Goal: Find specific page/section: Find specific page/section

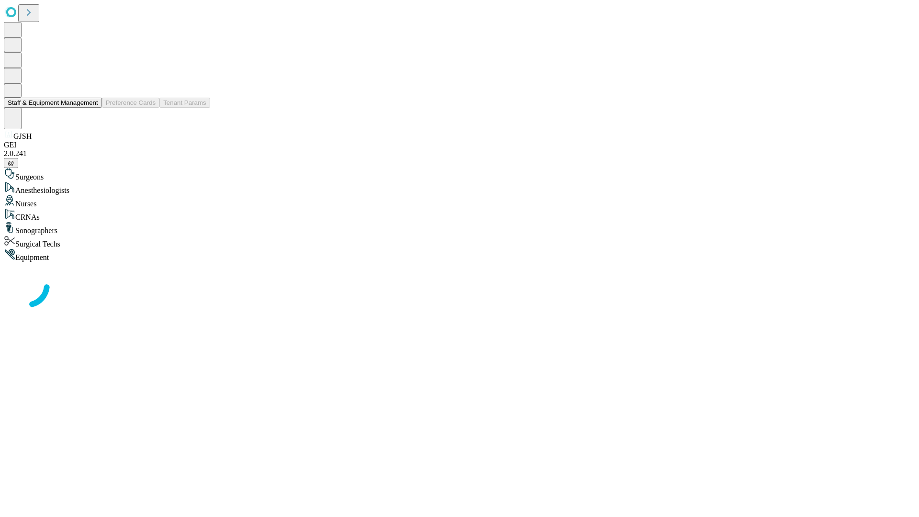
click at [91, 108] on button "Staff & Equipment Management" at bounding box center [53, 103] width 98 height 10
